Goal: Find contact information: Find contact information

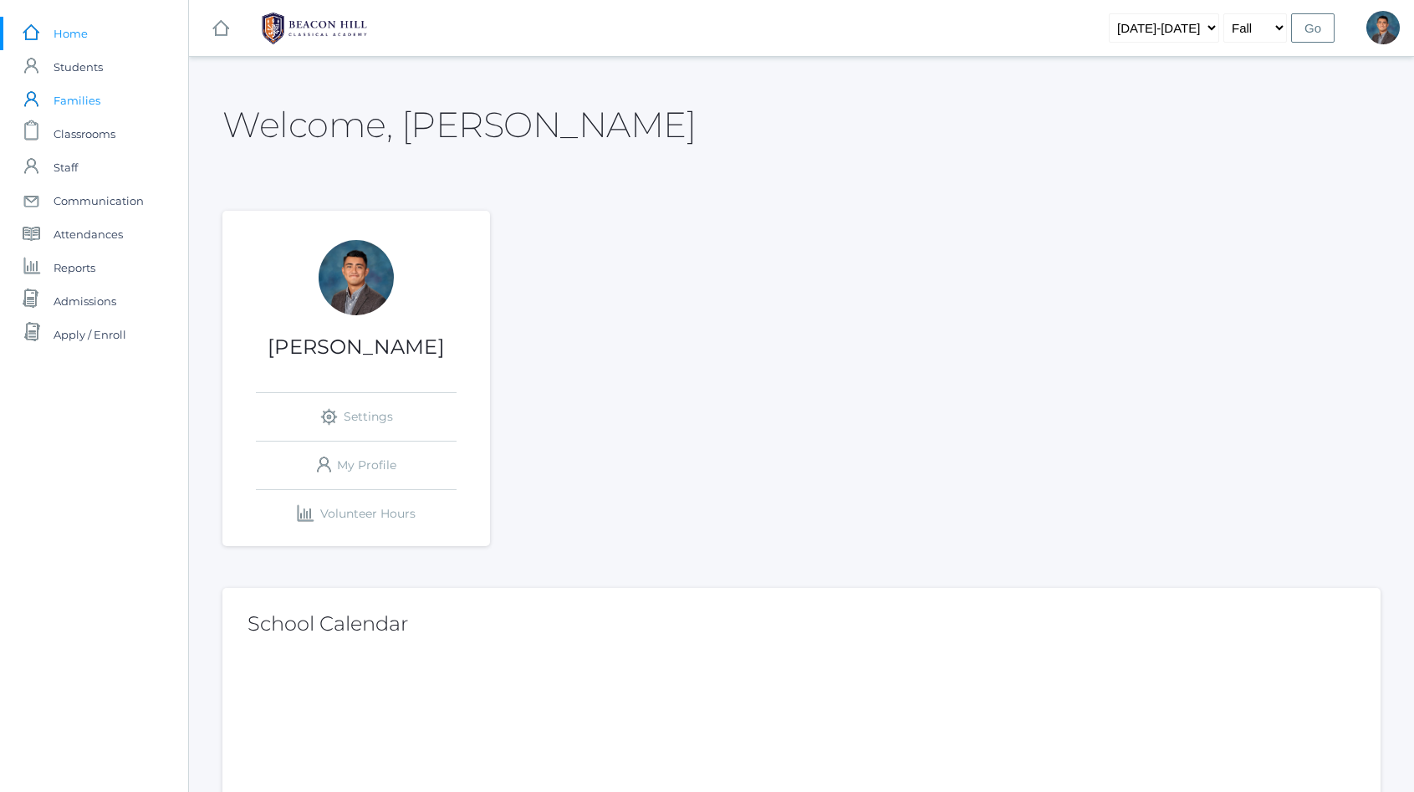
click at [100, 95] on link "icons/user/plain Created with Sketch. Families" at bounding box center [94, 100] width 188 height 33
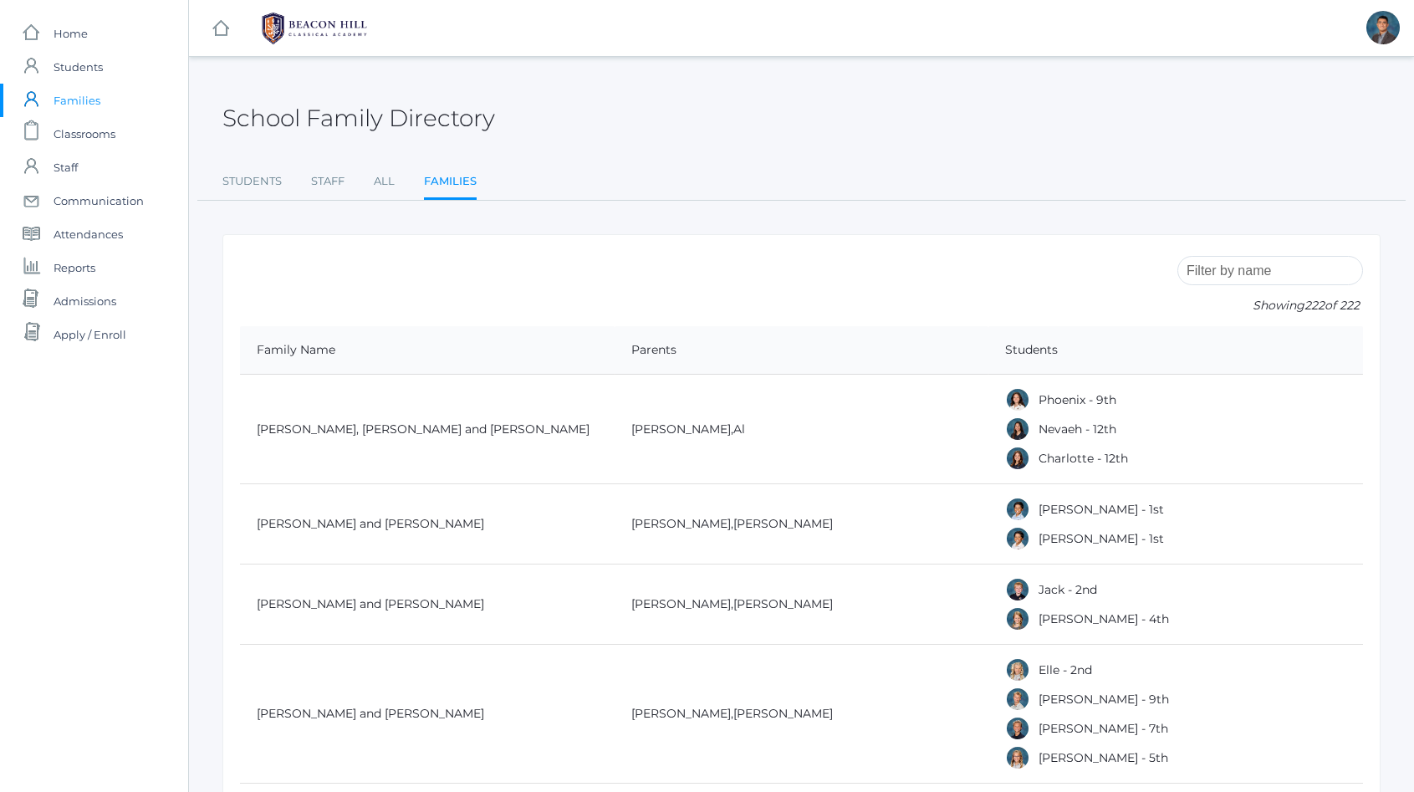
click at [1290, 265] on input "search" at bounding box center [1270, 270] width 186 height 29
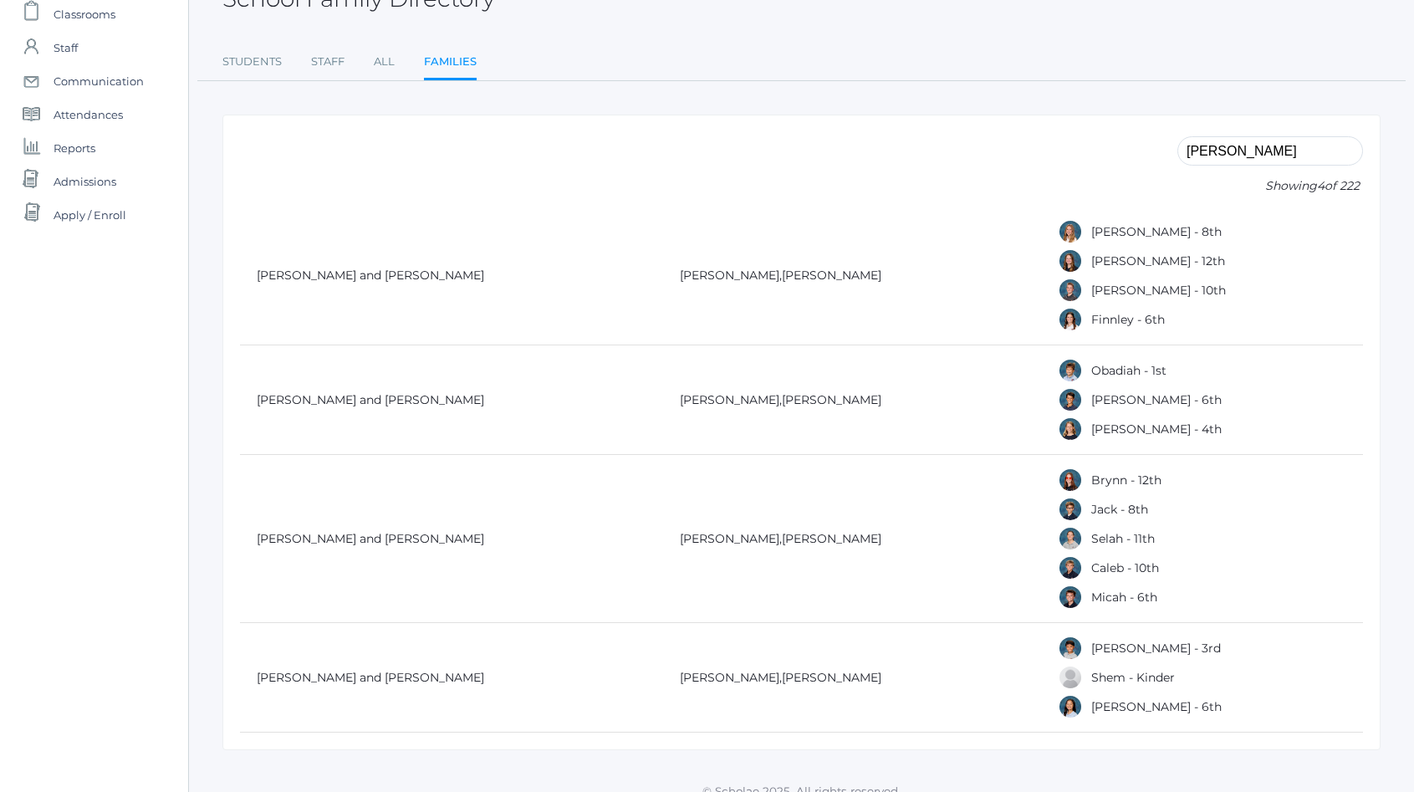
scroll to position [150, 0]
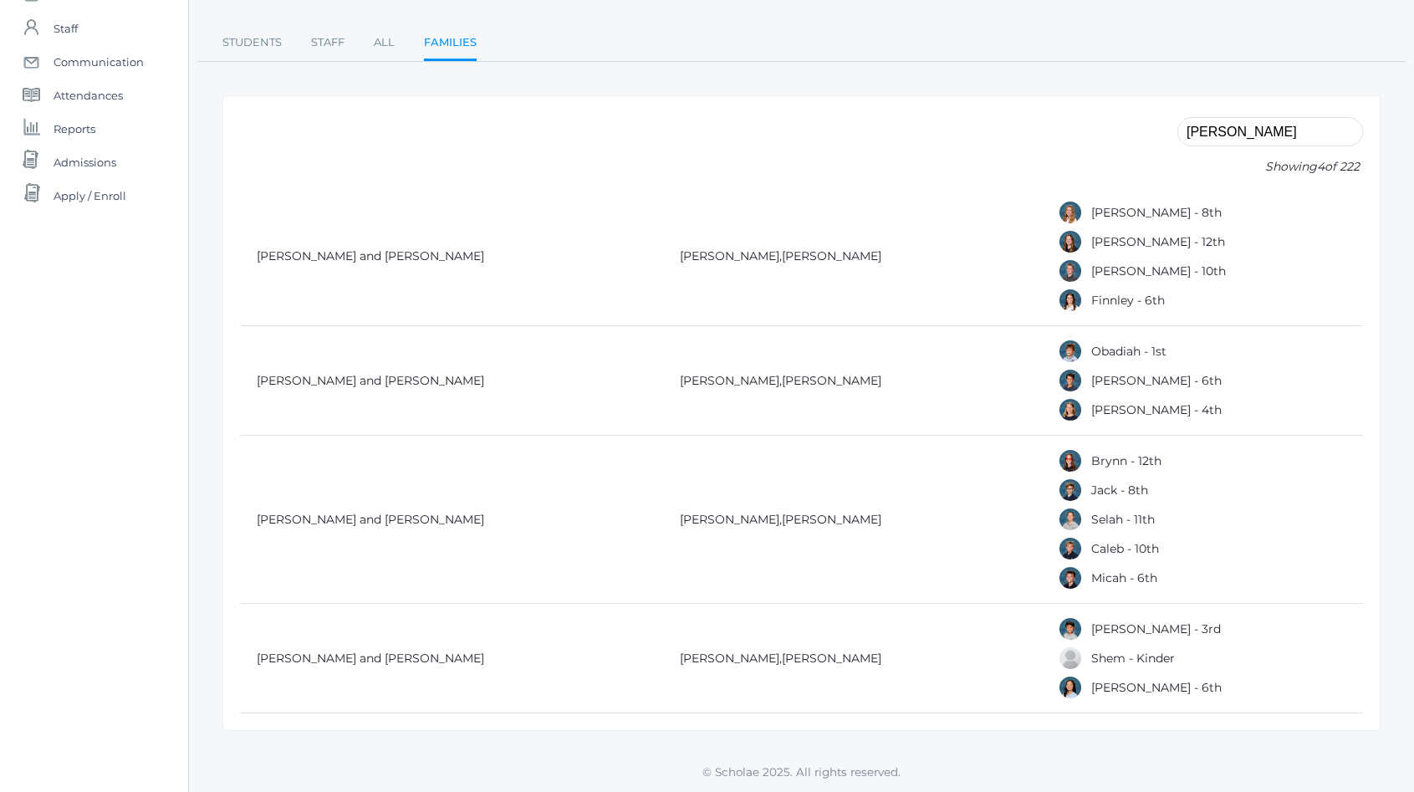
click at [1241, 117] on input "[PERSON_NAME]" at bounding box center [1270, 131] width 186 height 29
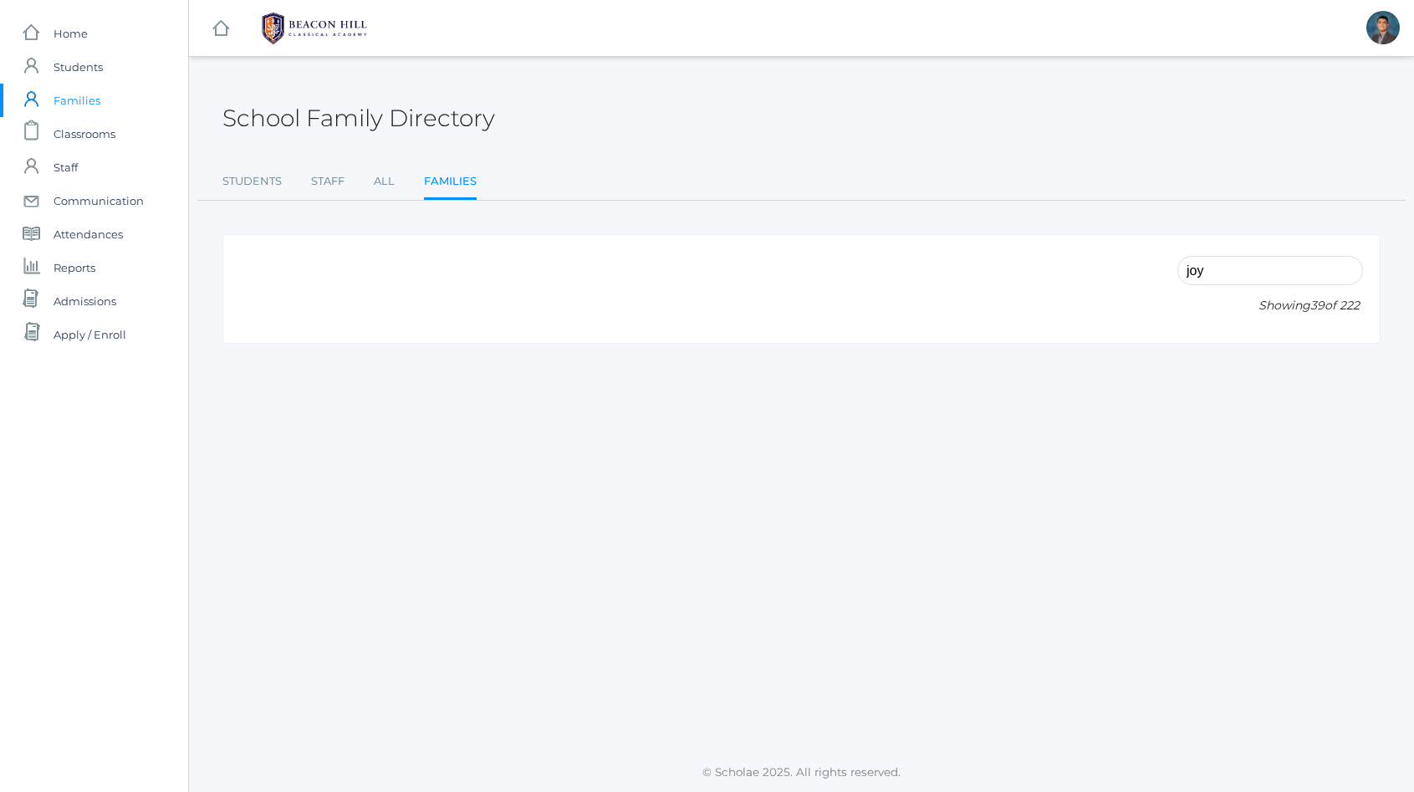
scroll to position [0, 0]
type input "j"
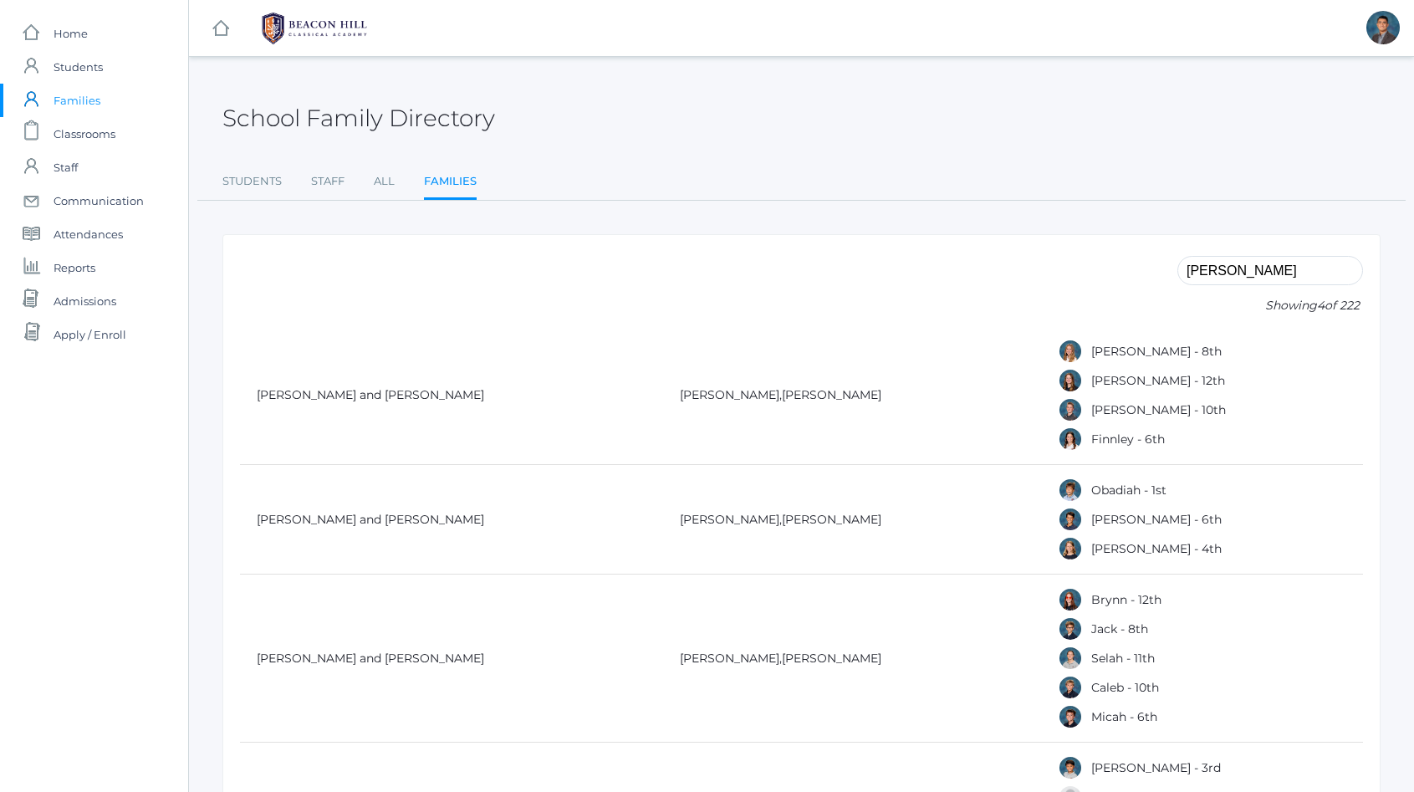
type input "[PERSON_NAME]"
click at [1236, 253] on div "[PERSON_NAME] Showing 4 of 222" at bounding box center [1270, 289] width 186 height 74
click at [1233, 265] on input "[PERSON_NAME]" at bounding box center [1270, 270] width 186 height 29
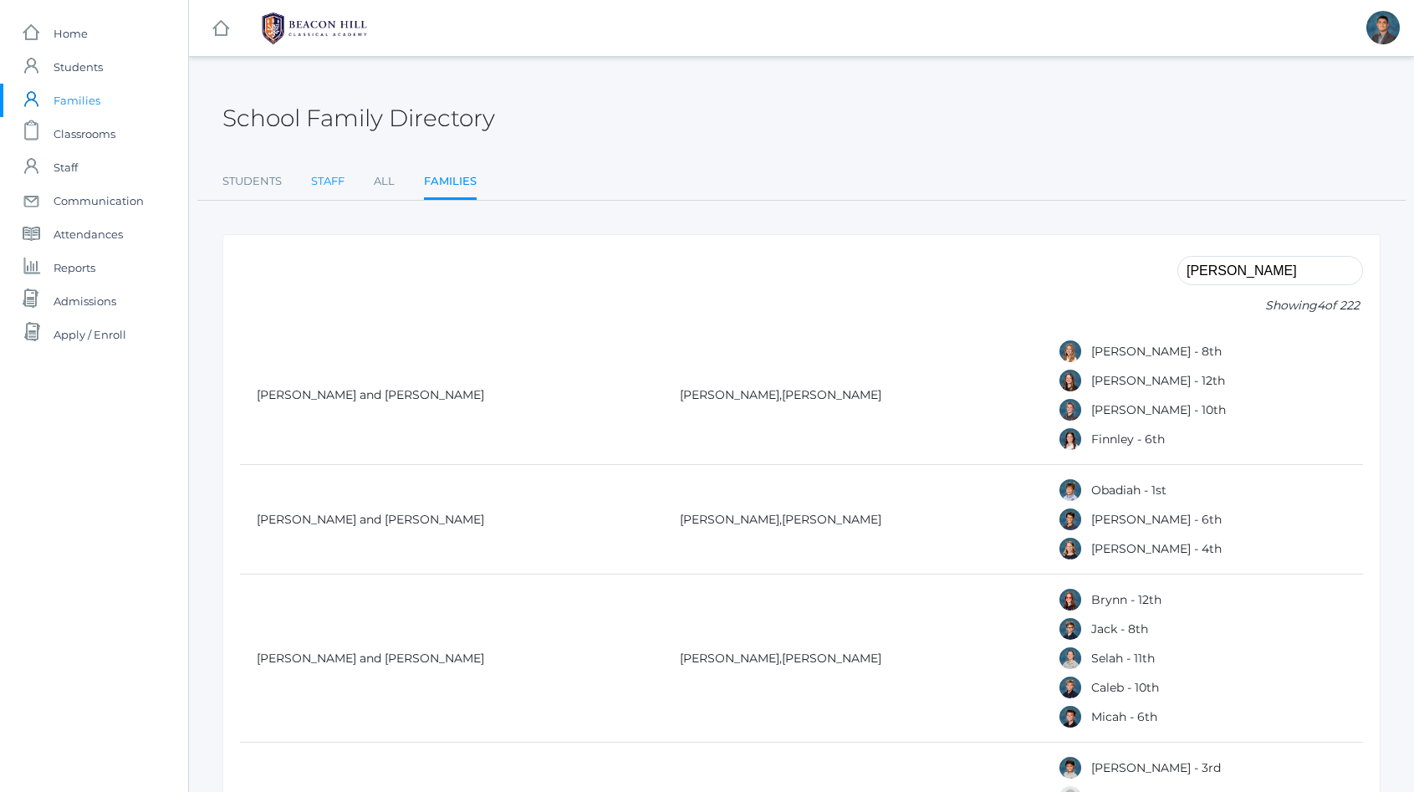
click at [313, 192] on link "Staff" at bounding box center [327, 181] width 33 height 33
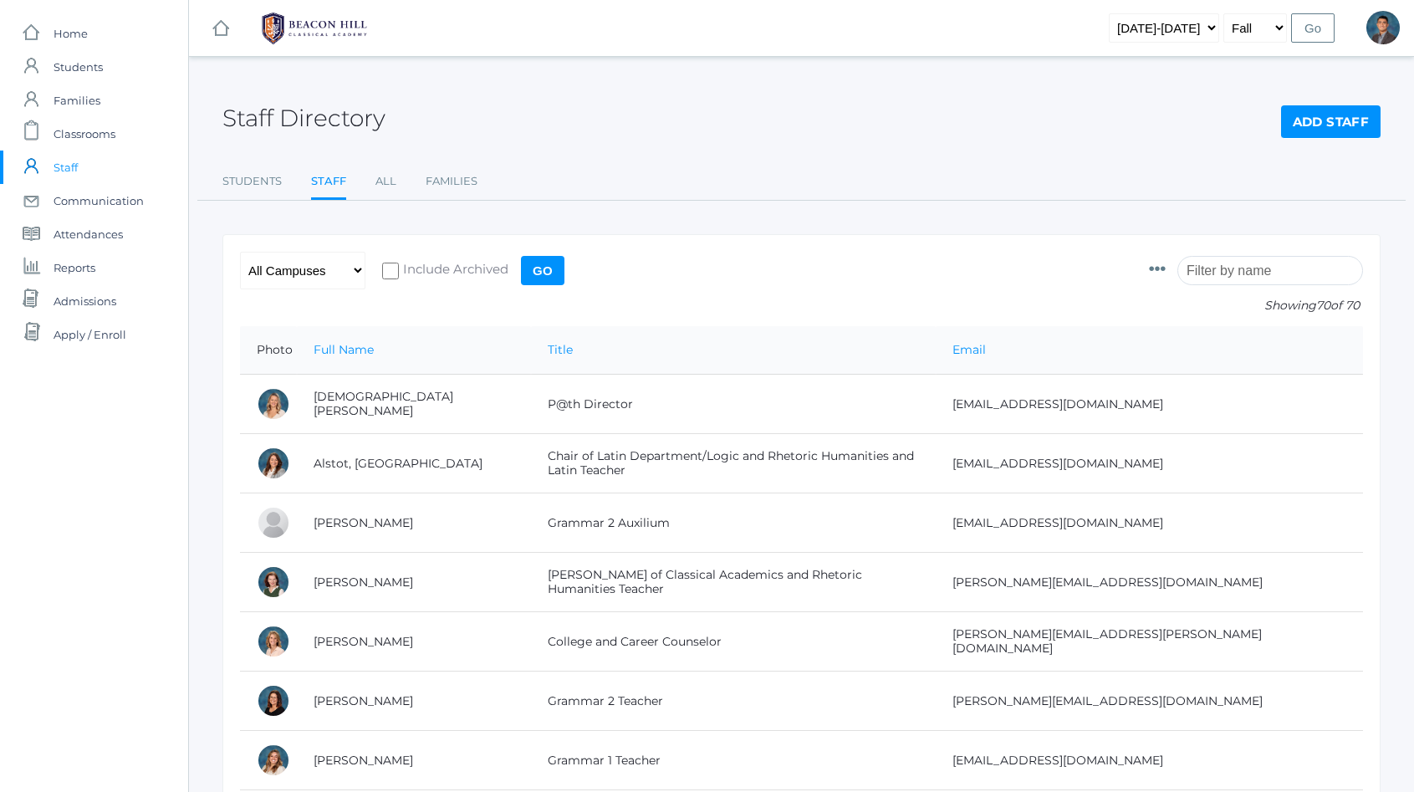
click at [1283, 287] on div "Photo Id Full Name First Name Middle Name Last Name Title Gender Birthdate Emai…" at bounding box center [1256, 289] width 214 height 74
click at [1282, 278] on input "search" at bounding box center [1270, 270] width 186 height 29
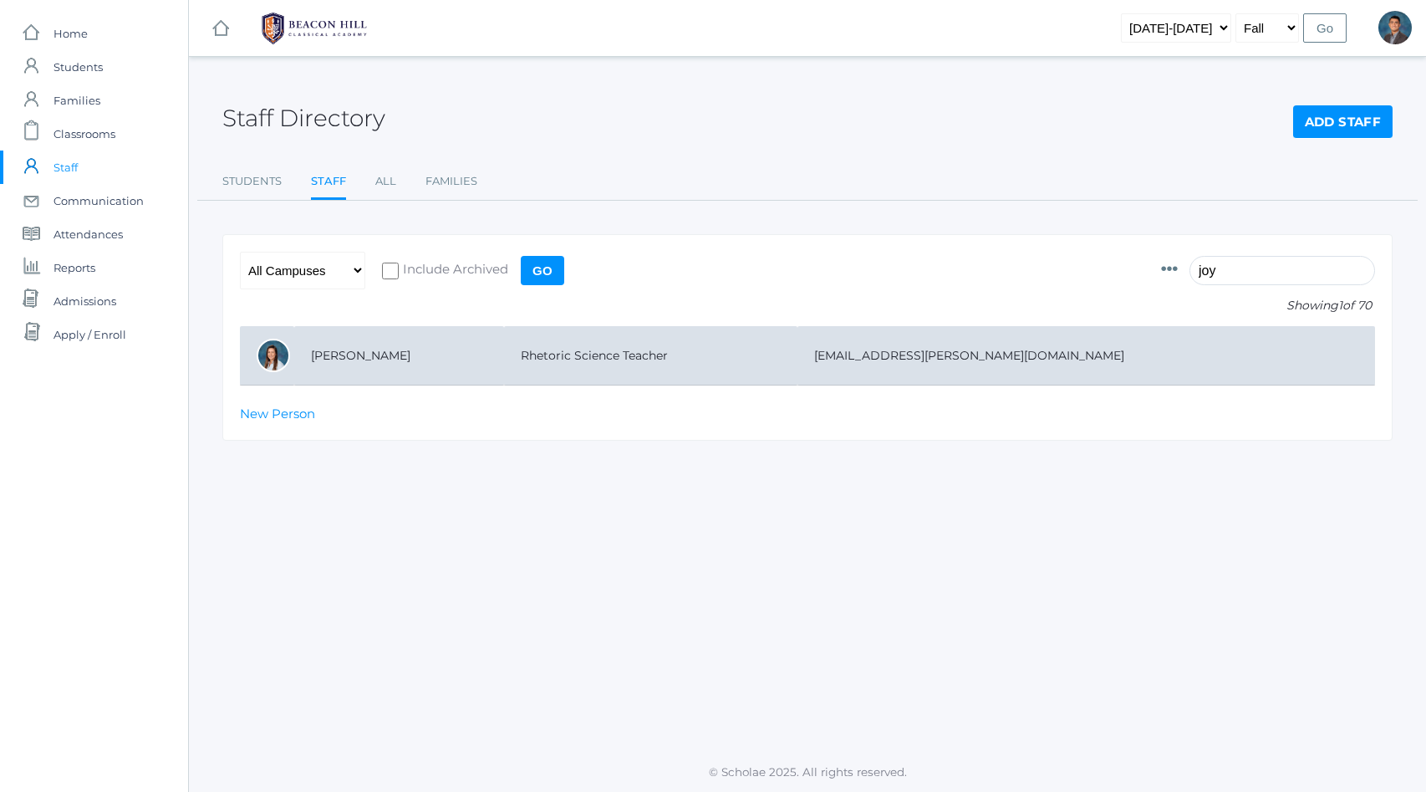
type input "joy"
click at [335, 355] on td "[PERSON_NAME]" at bounding box center [399, 355] width 210 height 59
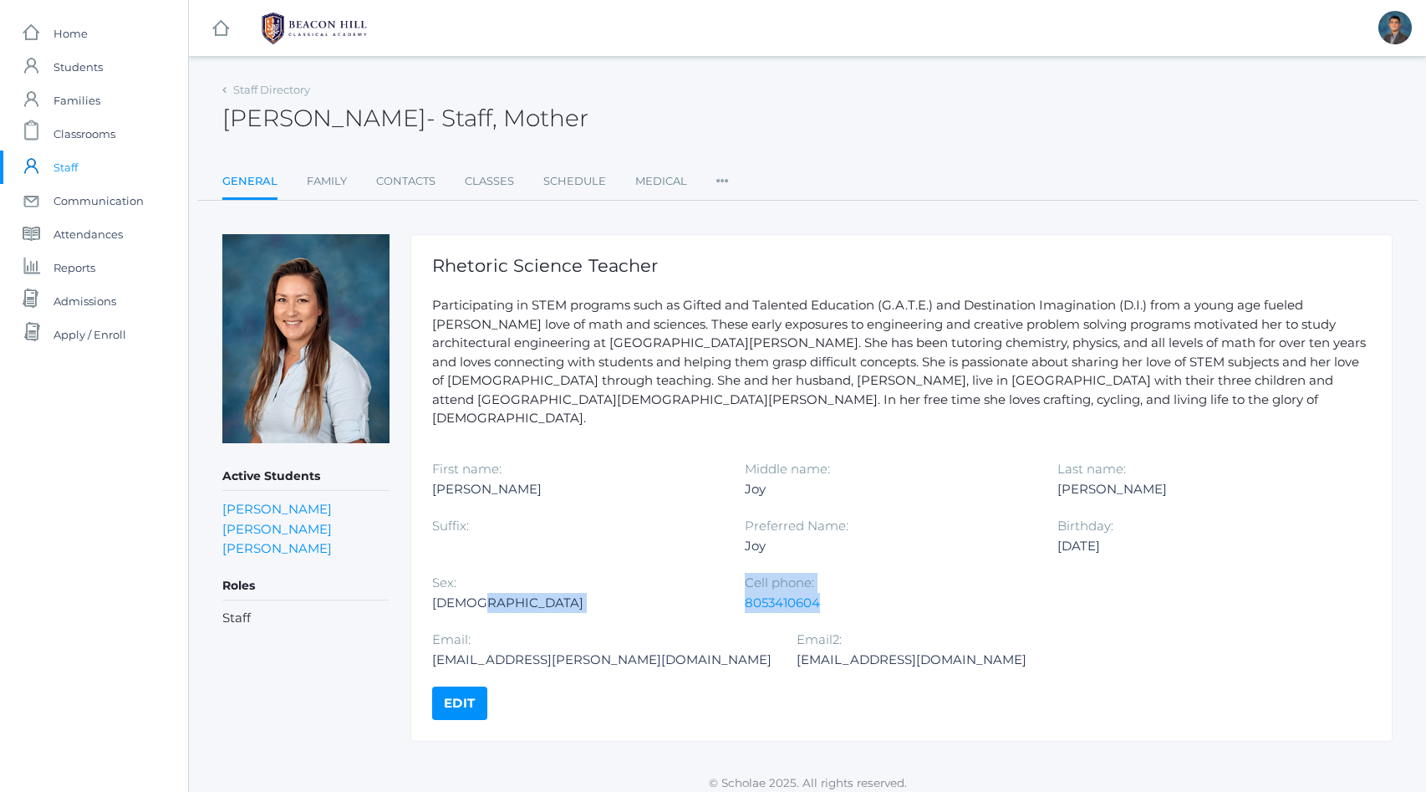
drag, startPoint x: 846, startPoint y: 579, endPoint x: 740, endPoint y: 584, distance: 106.3
click at [740, 584] on div "First name: Catherine Middle name: Joy Last name: Bradley Suffix: Preferred Nam…" at bounding box center [901, 572] width 939 height 227
copy div "Cell phone: 8053410604"
